Goal: Task Accomplishment & Management: Use online tool/utility

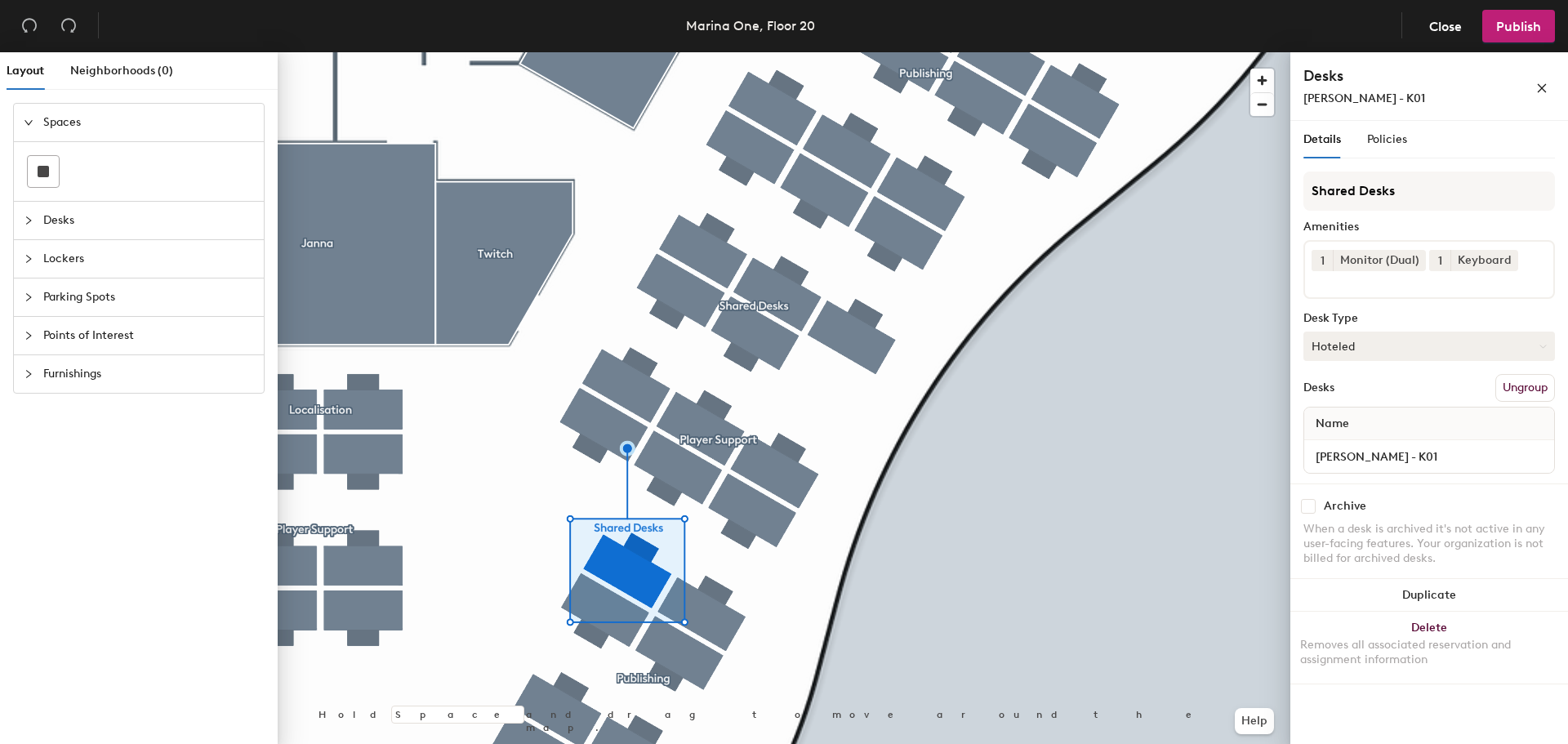
click at [1472, 348] on button "Hoteled" at bounding box center [1429, 347] width 251 height 30
click at [1376, 395] on div "Assigned" at bounding box center [1386, 397] width 163 height 25
click at [1540, 378] on button "Ungroup" at bounding box center [1525, 388] width 60 height 28
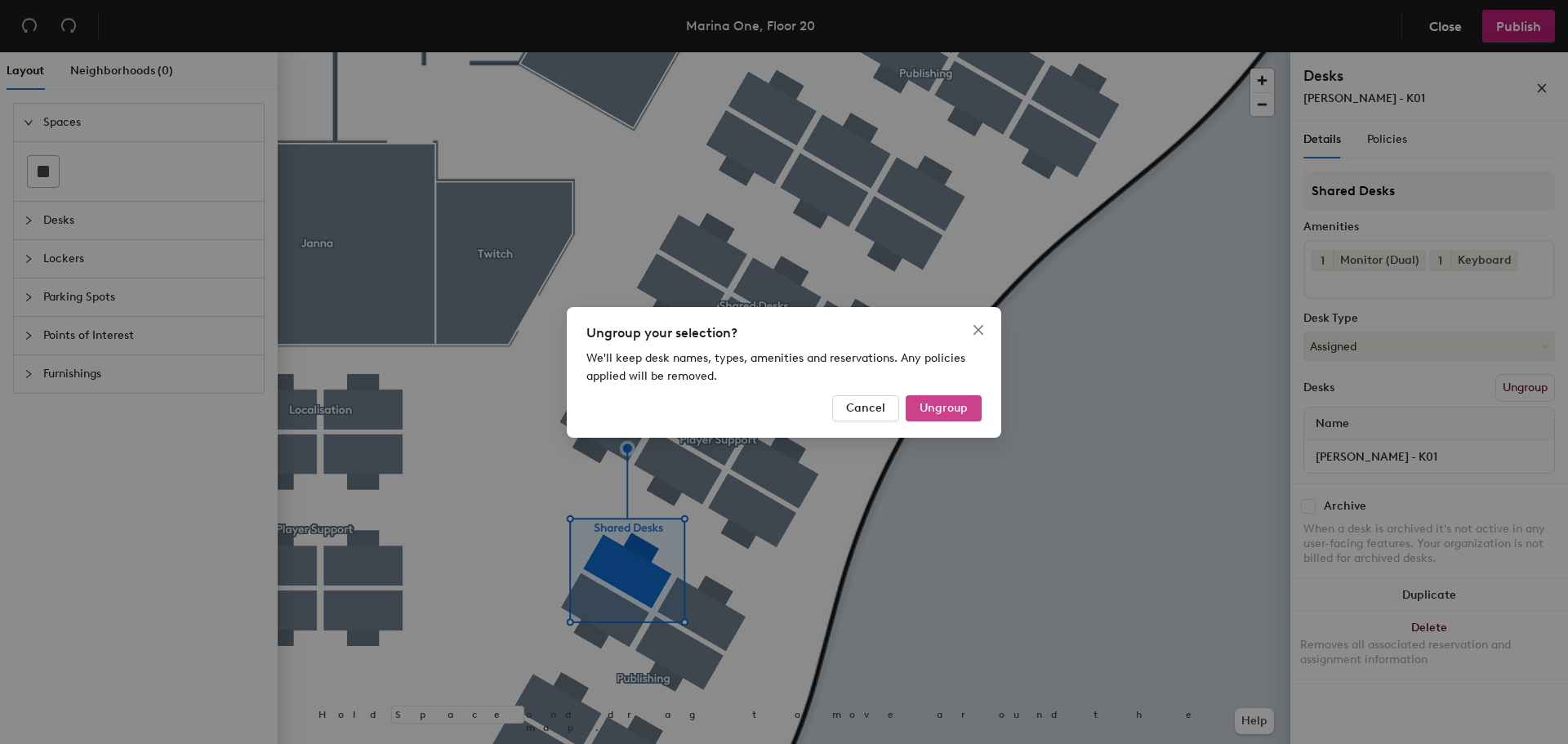
click at [938, 415] on button "Ungroup" at bounding box center [944, 408] width 76 height 27
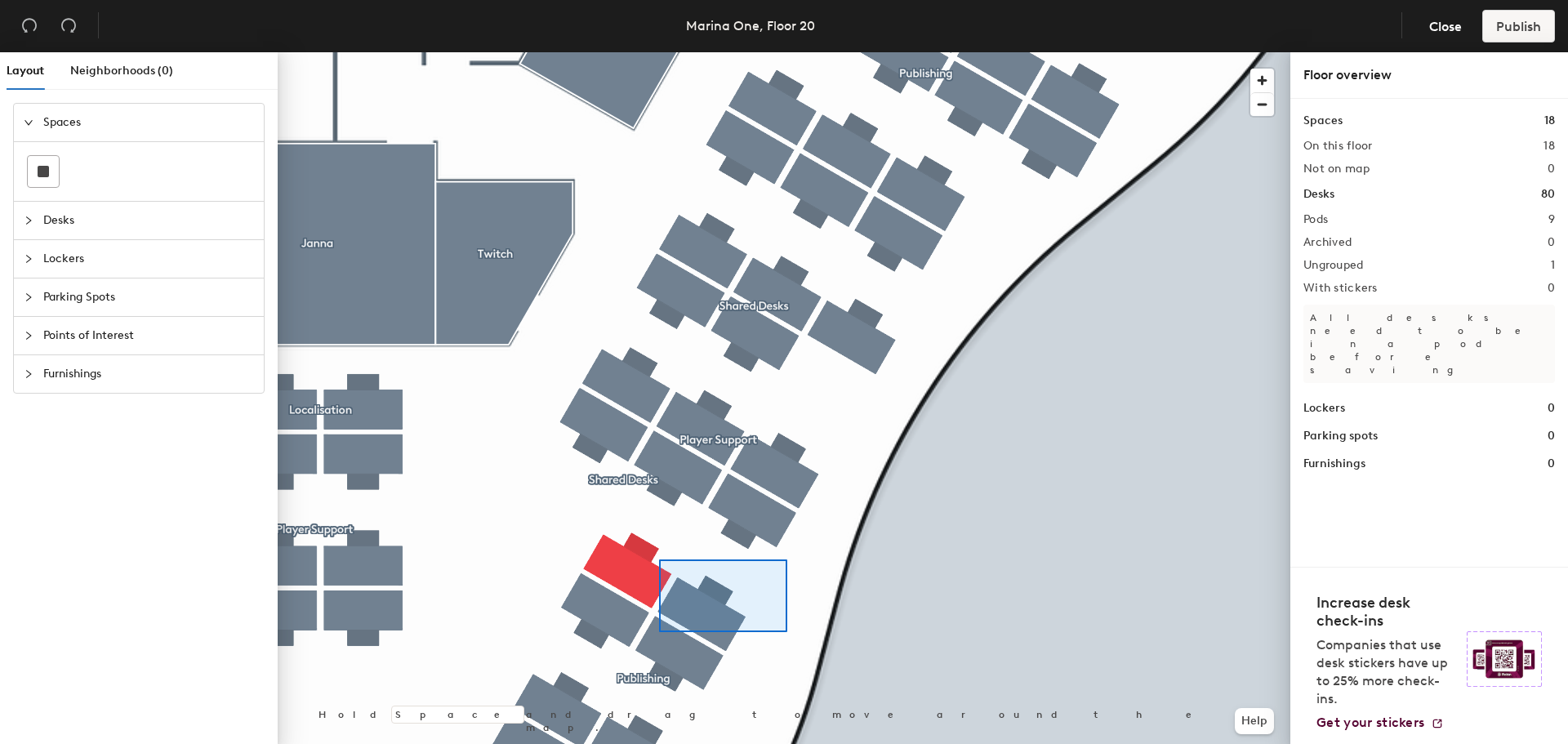
click at [659, 52] on div at bounding box center [784, 52] width 1013 height 0
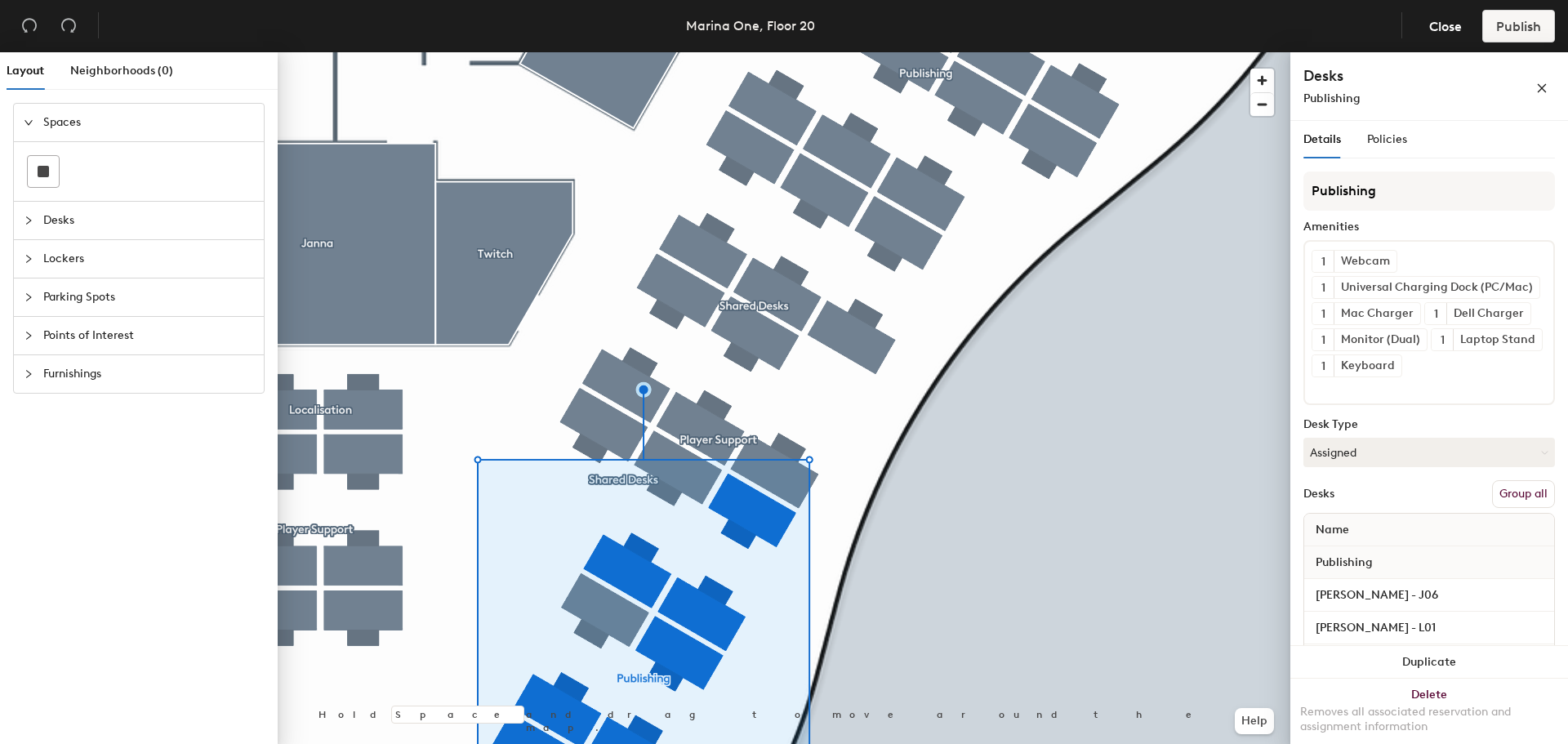
click at [1492, 497] on button "Group all" at bounding box center [1524, 495] width 63 height 28
click at [1526, 24] on span "Publish" at bounding box center [1519, 27] width 45 height 16
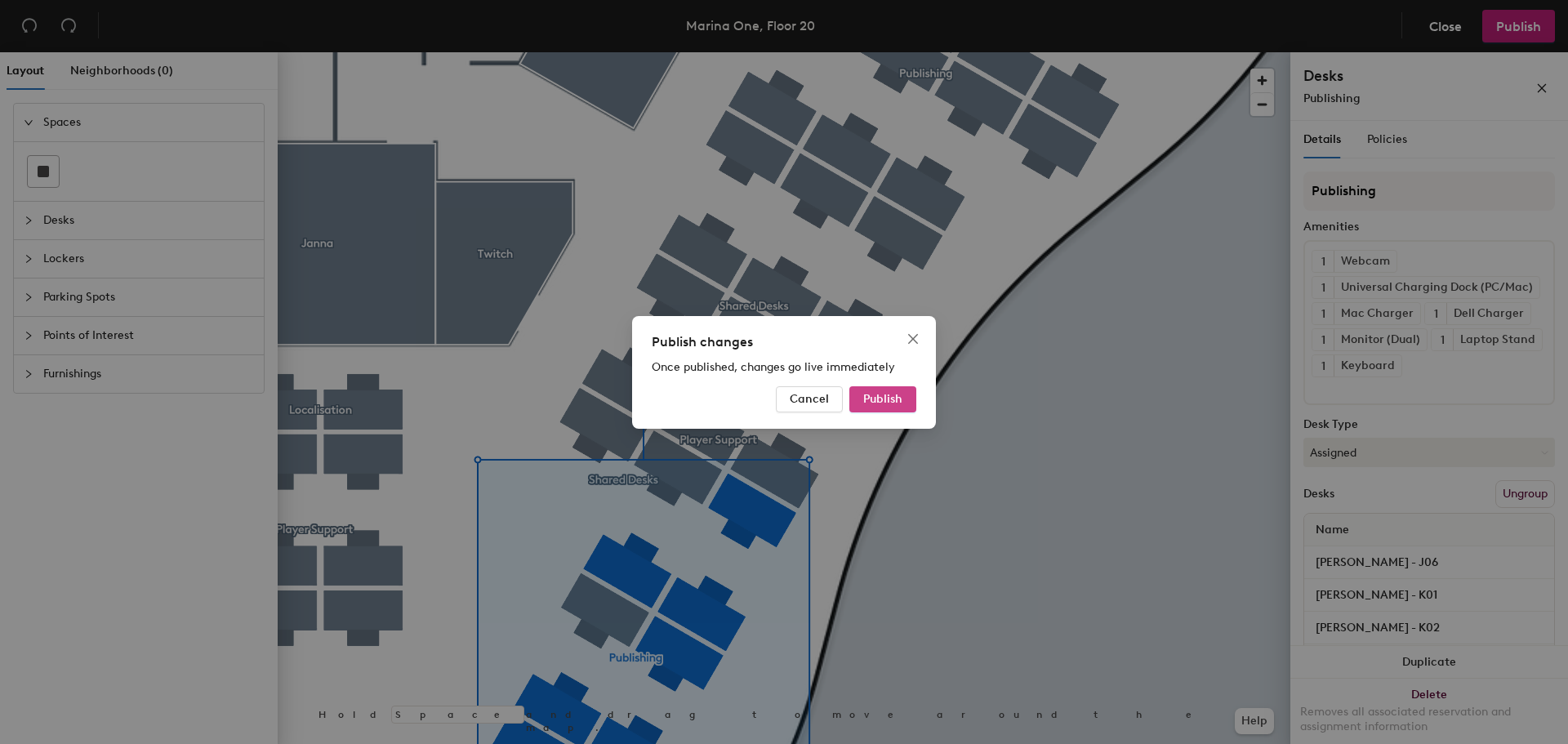
click at [890, 395] on span "Publish" at bounding box center [883, 399] width 39 height 14
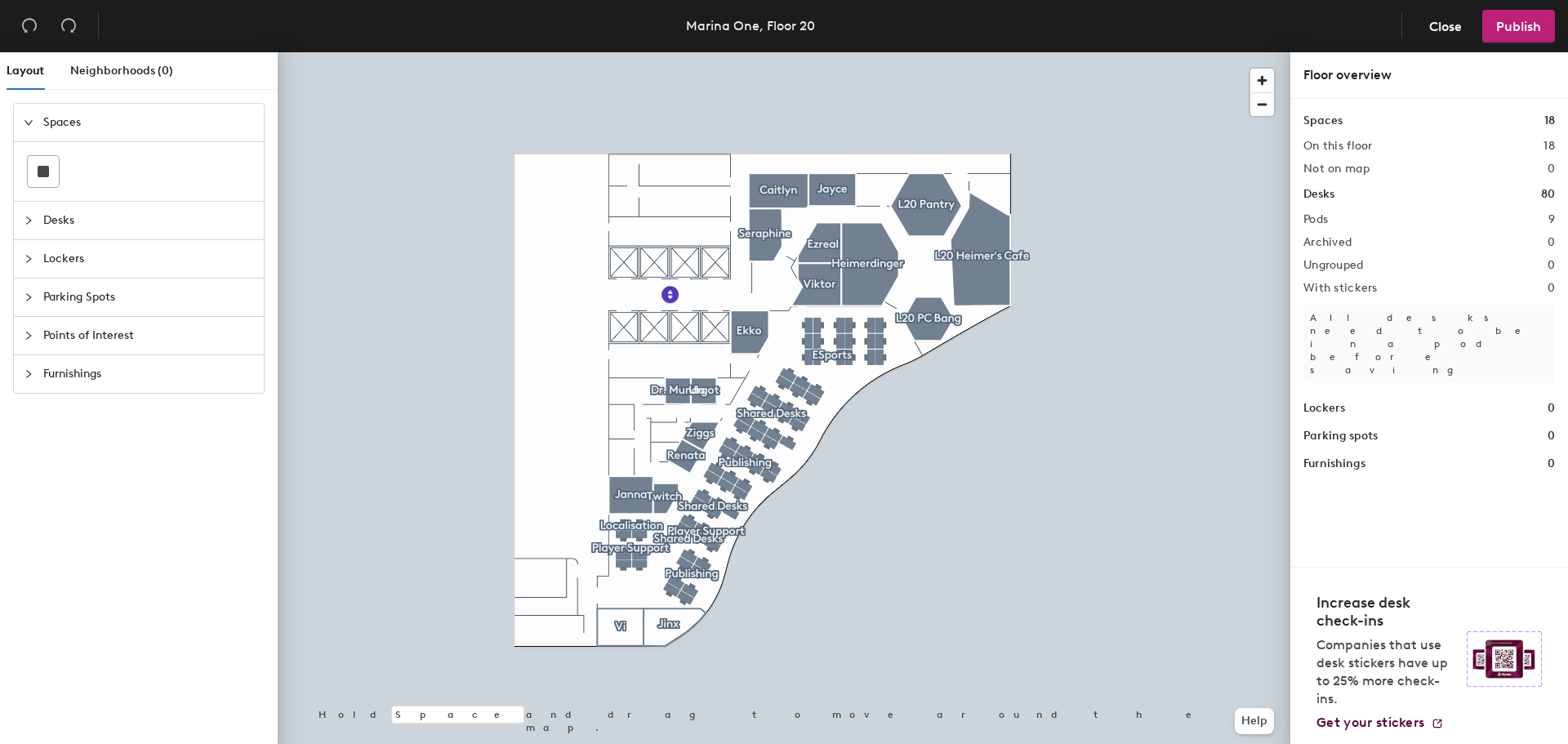
click at [753, 52] on div at bounding box center [784, 52] width 1013 height 0
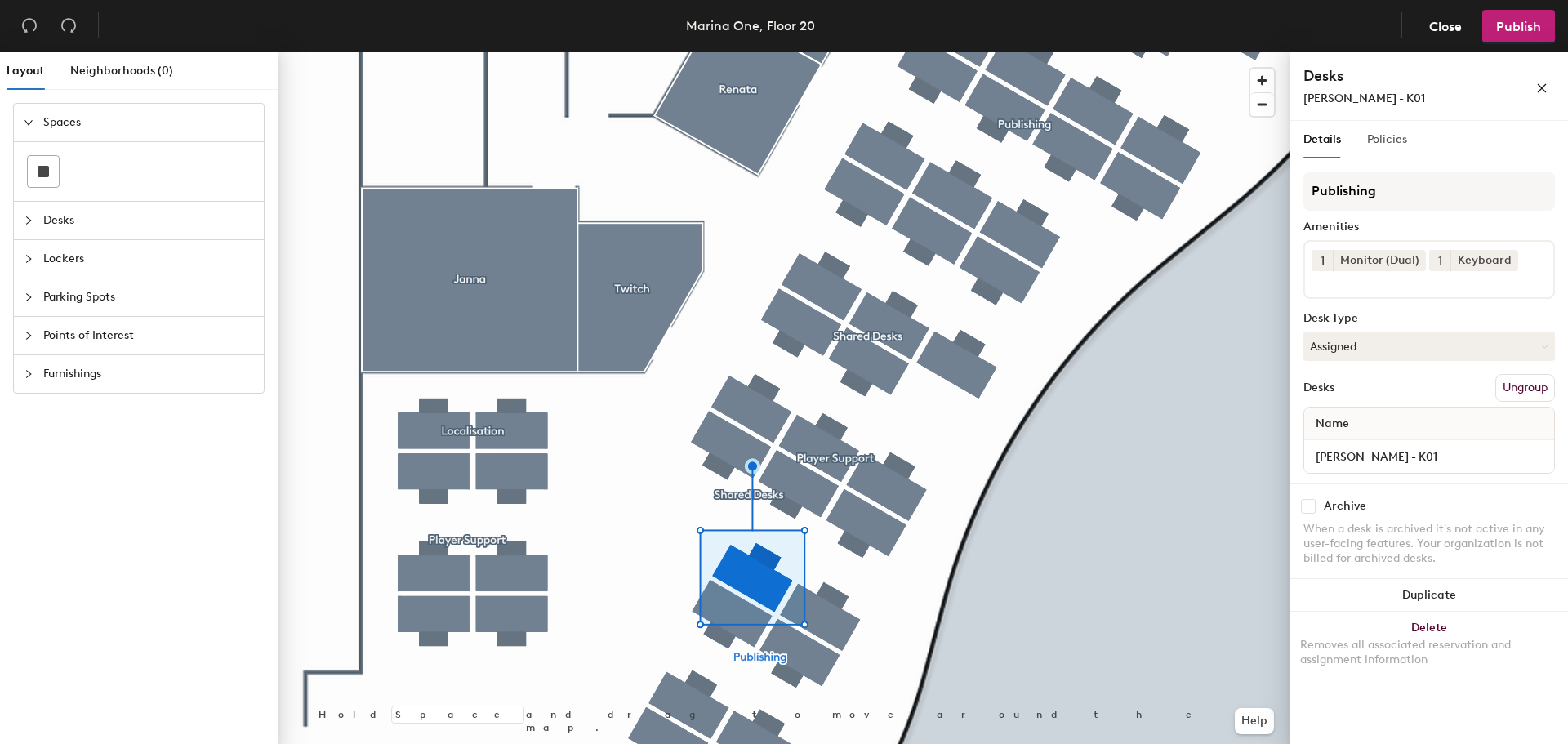
click at [1392, 123] on div "Policies" at bounding box center [1387, 140] width 40 height 37
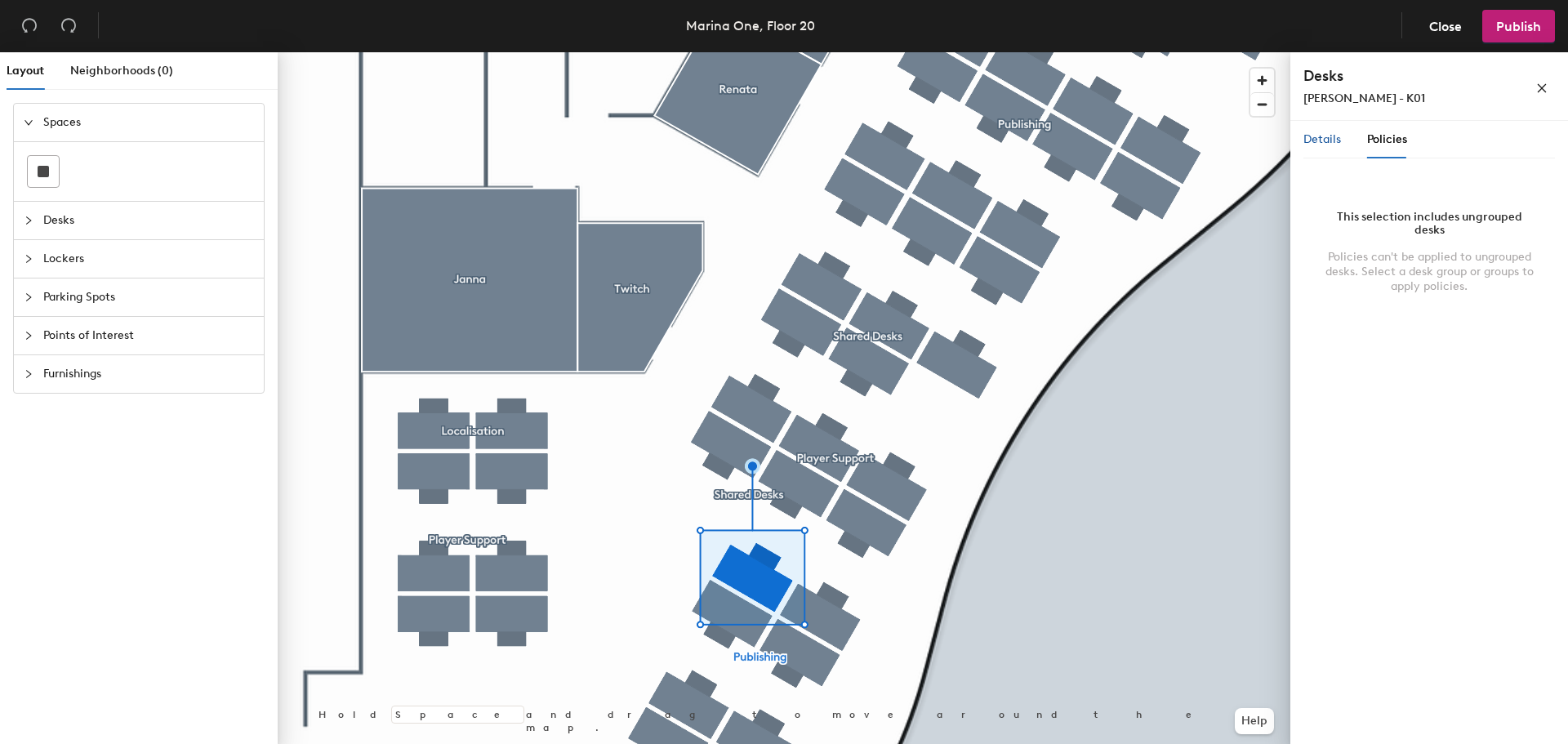
click at [1329, 131] on div "Details" at bounding box center [1323, 140] width 37 height 18
